Goal: Information Seeking & Learning: Learn about a topic

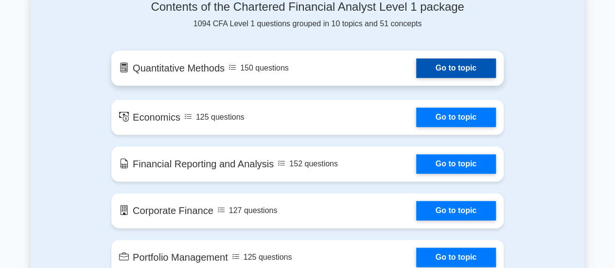
click at [416, 64] on link "Go to topic" at bounding box center [456, 67] width 80 height 19
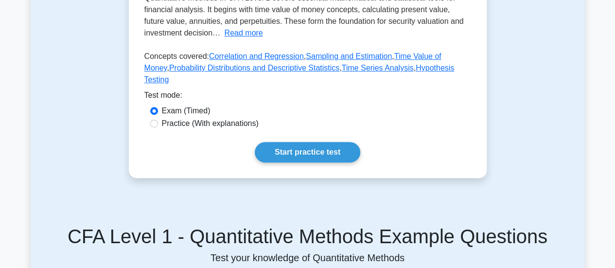
scroll to position [340, 0]
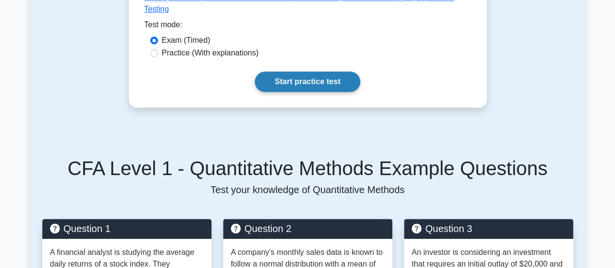
click at [298, 92] on link "Start practice test" at bounding box center [308, 81] width 106 height 20
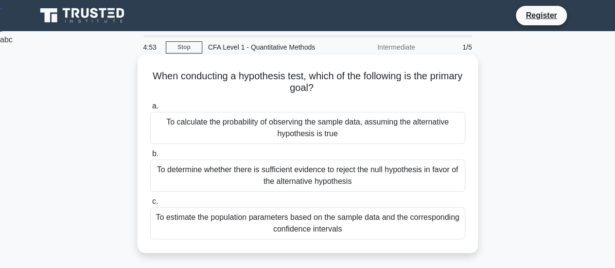
click at [305, 135] on div "To calculate the probability of observing the sample data, assuming the alterna…" at bounding box center [307, 128] width 315 height 32
click at [150, 109] on input "a. To calculate the probability of observing the sample data, assuming the alte…" at bounding box center [150, 106] width 0 height 6
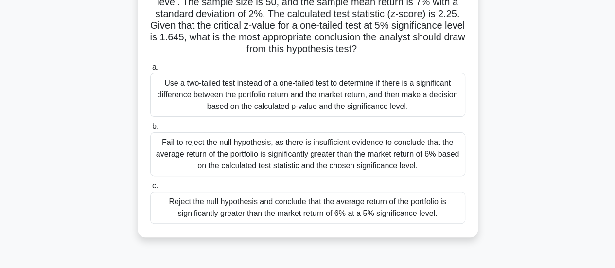
scroll to position [243, 0]
